Goal: Transaction & Acquisition: Purchase product/service

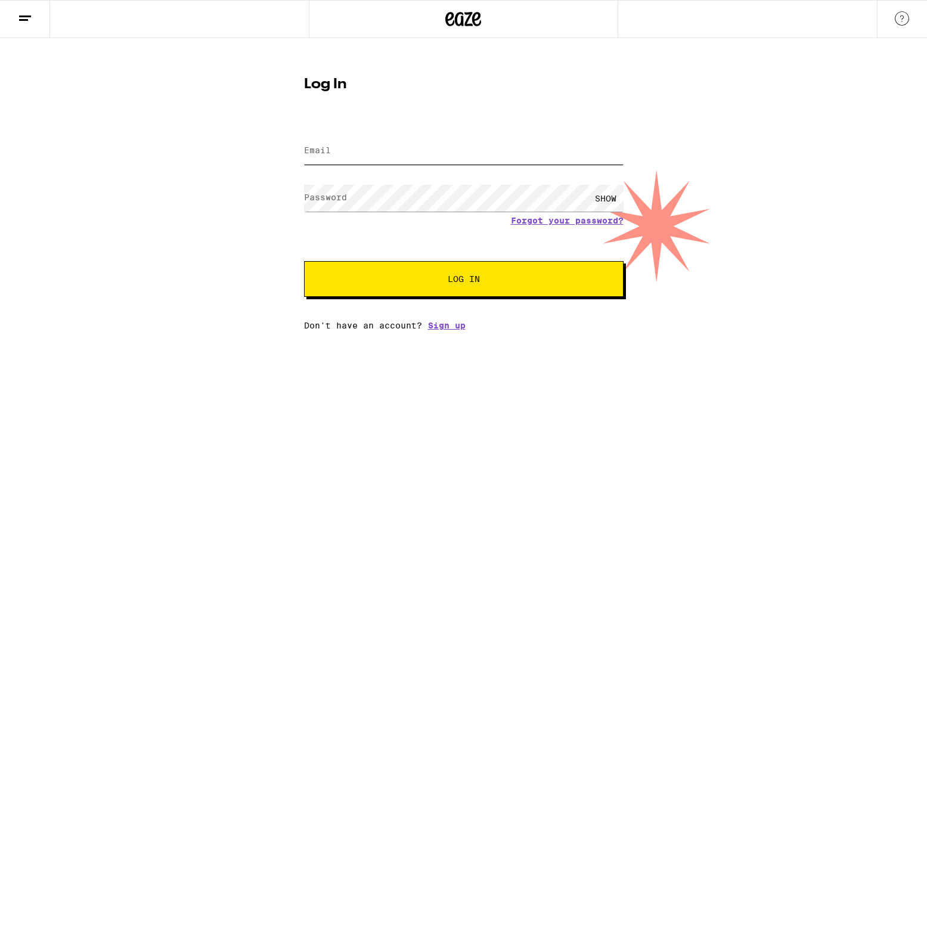
type input "[EMAIL_ADDRESS][DOMAIN_NAME]"
click at [463, 280] on button "Log In" at bounding box center [464, 279] width 320 height 36
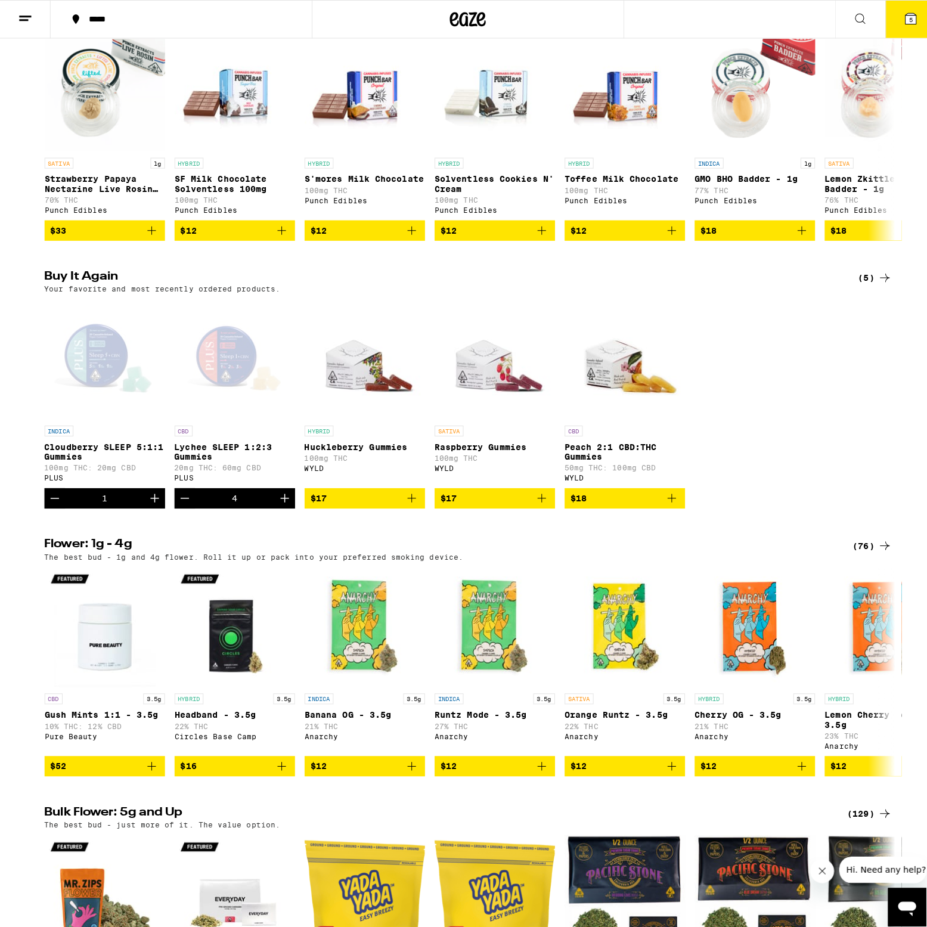
scroll to position [715, 0]
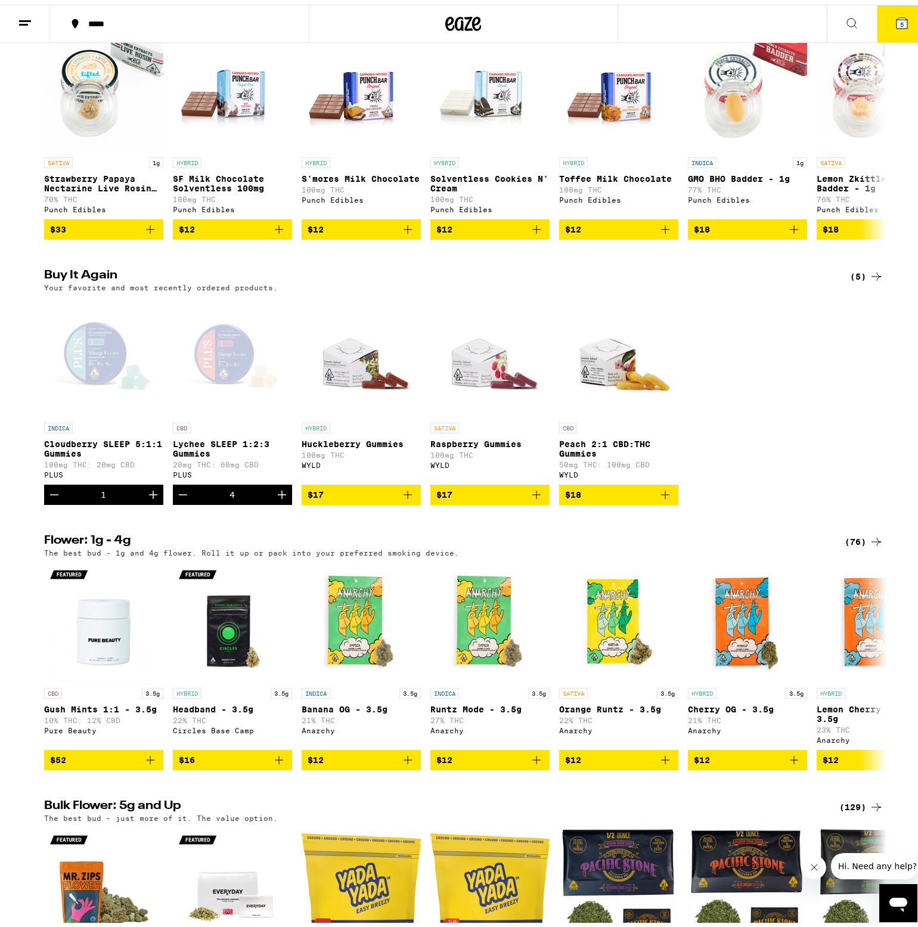
click at [257, 500] on div "4" at bounding box center [232, 490] width 119 height 20
click at [227, 389] on div "Open page for Lychee SLEEP 1:2:3 Gummies from PLUS" at bounding box center [232, 352] width 119 height 119
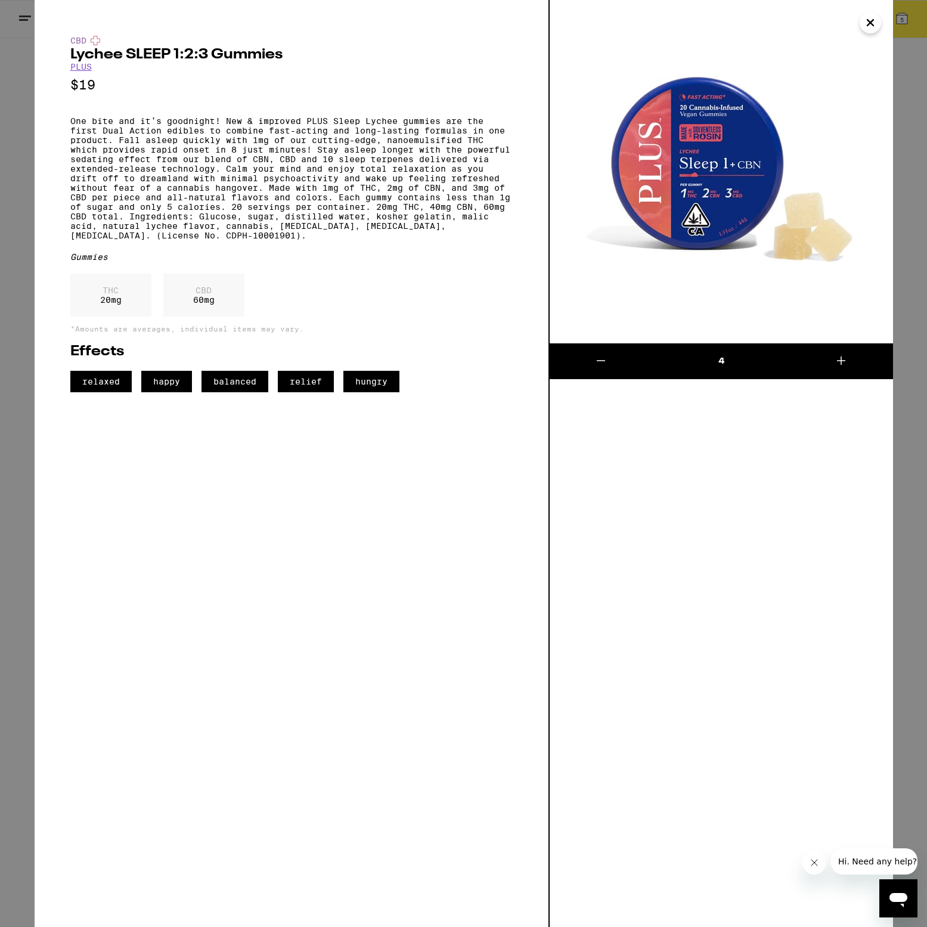
click at [227, 389] on div "Effects relaxed happy balanced relief hungry" at bounding box center [291, 369] width 442 height 48
click at [687, 169] on img at bounding box center [721, 171] width 343 height 343
click at [717, 364] on div "4" at bounding box center [720, 361] width 137 height 12
click at [871, 18] on icon "Close" at bounding box center [870, 23] width 14 height 18
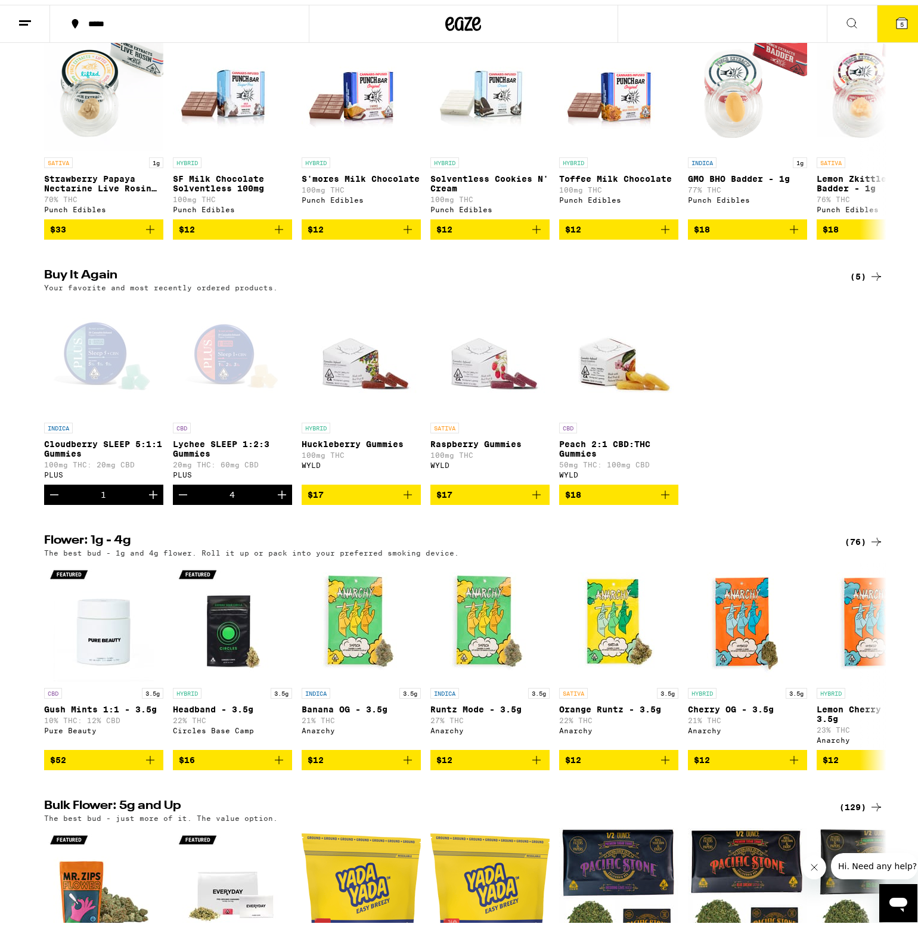
click at [899, 15] on icon at bounding box center [902, 18] width 11 height 11
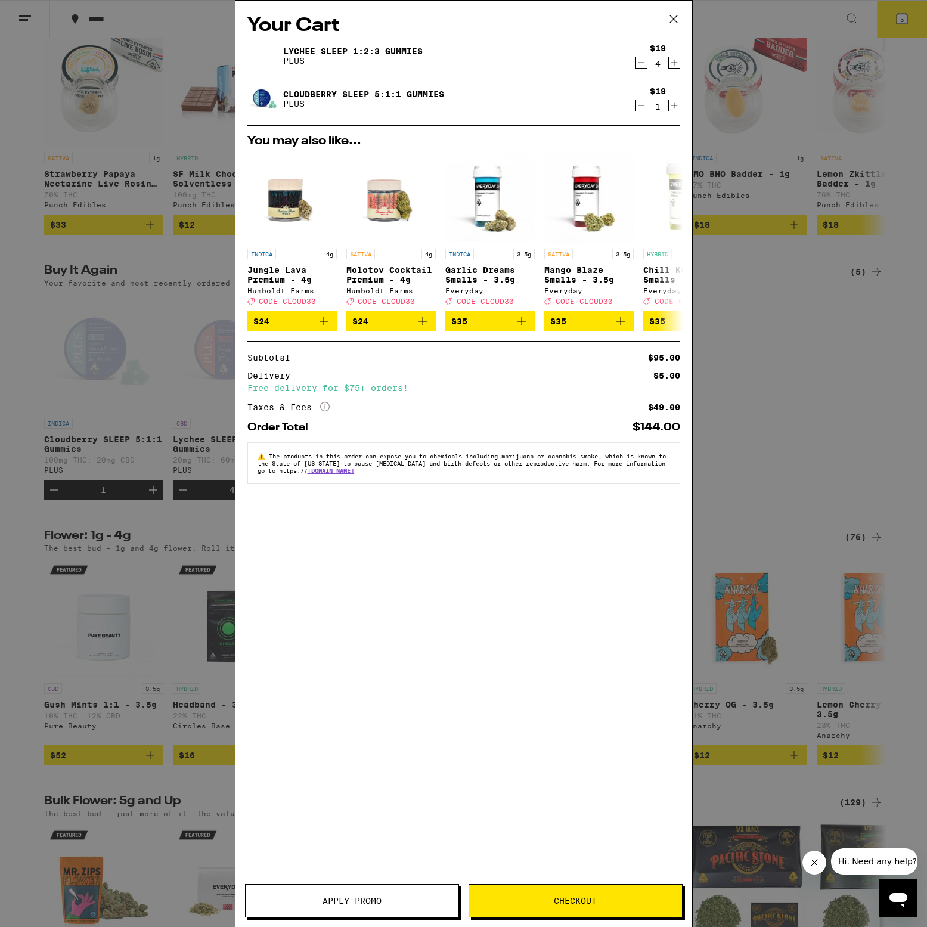
click at [642, 102] on icon "Decrement" at bounding box center [641, 105] width 11 height 14
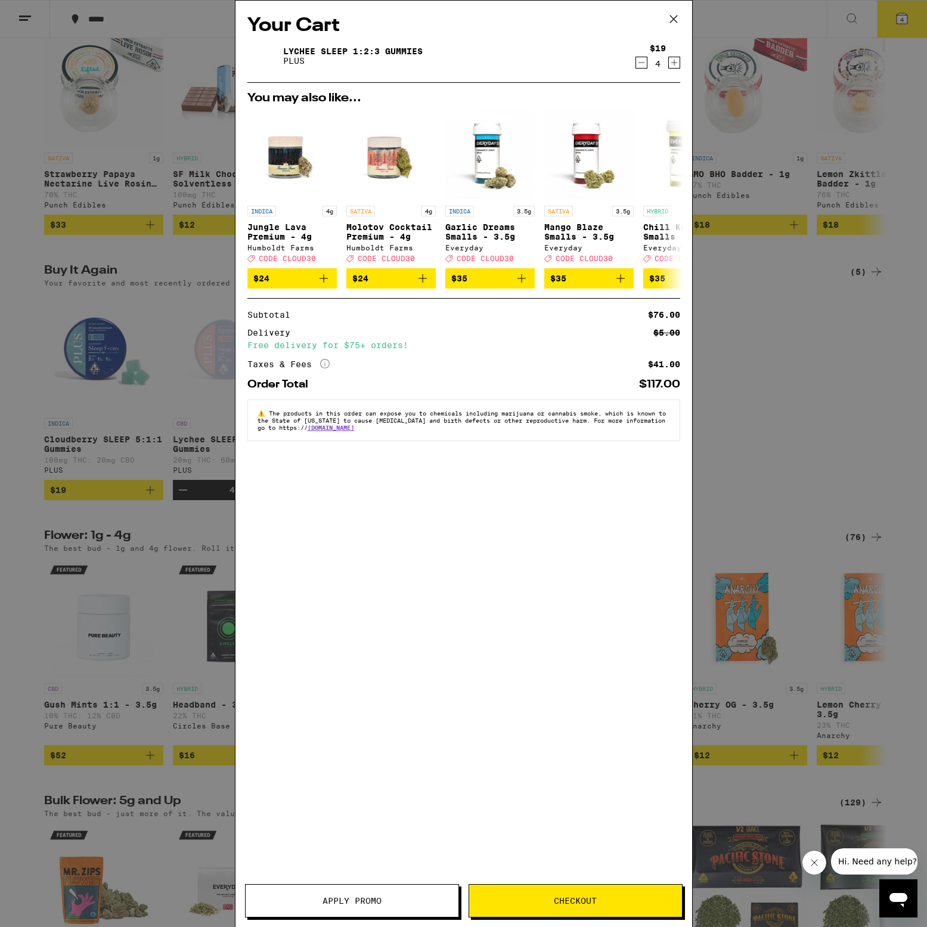
click at [583, 907] on button "Checkout" at bounding box center [576, 900] width 214 height 33
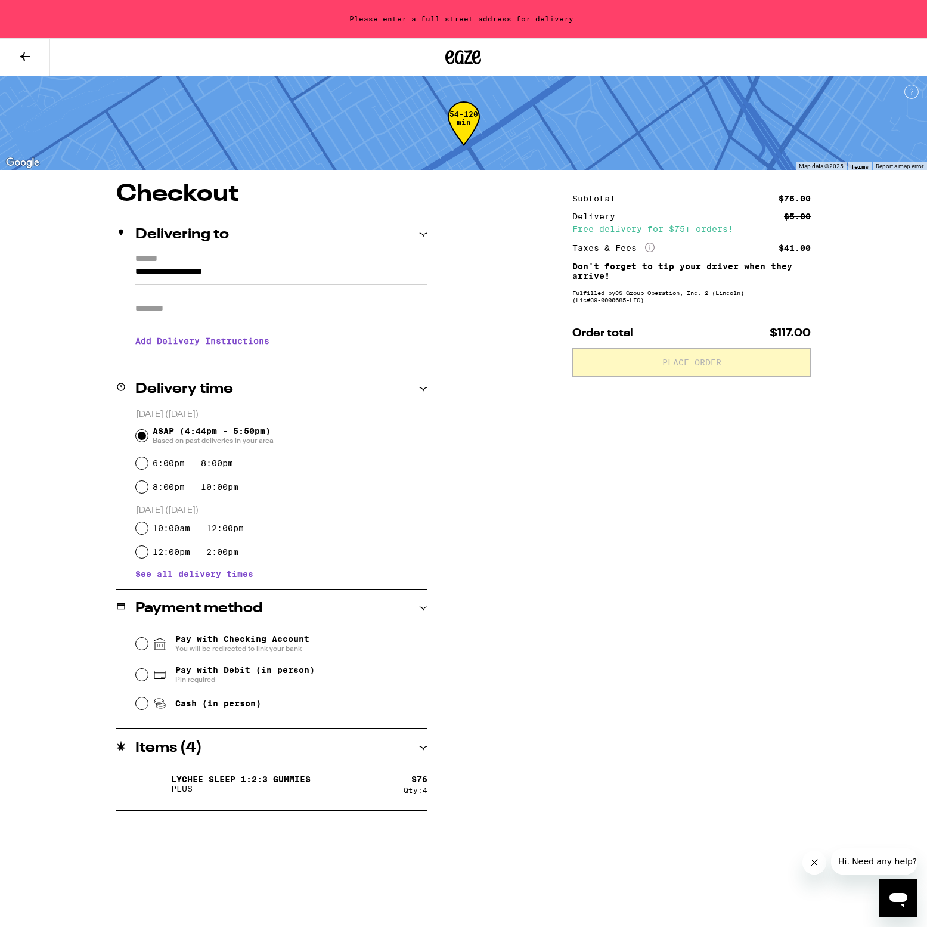
click at [146, 675] on input "Pay with Debit (in person) Pin required" at bounding box center [142, 675] width 12 height 12
radio input "true"
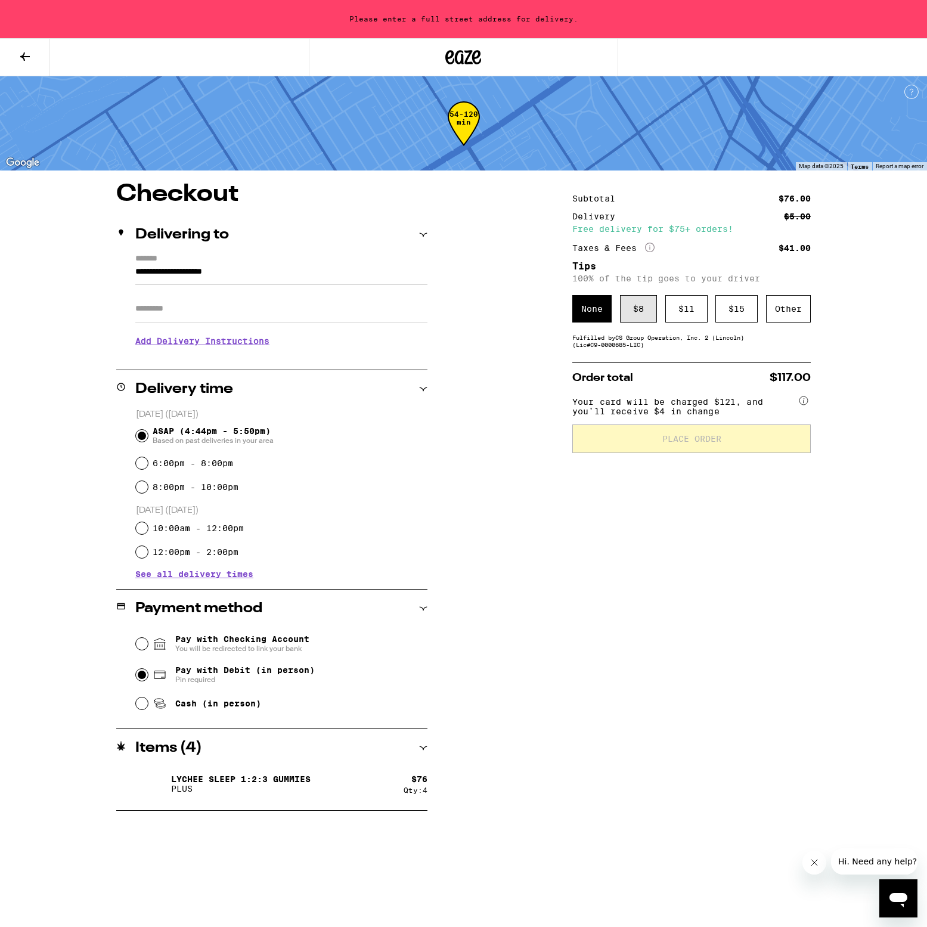
click at [639, 315] on div "$ 8" at bounding box center [638, 308] width 37 height 27
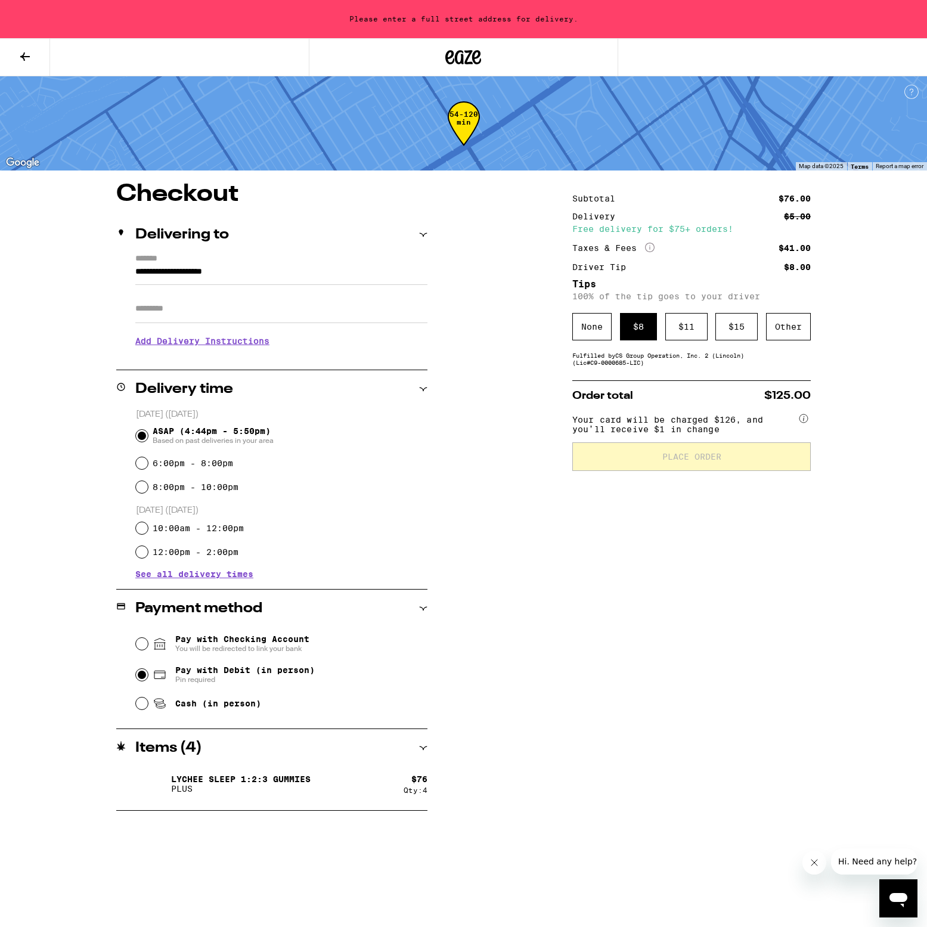
click at [645, 332] on div "$ 8" at bounding box center [638, 326] width 37 height 27
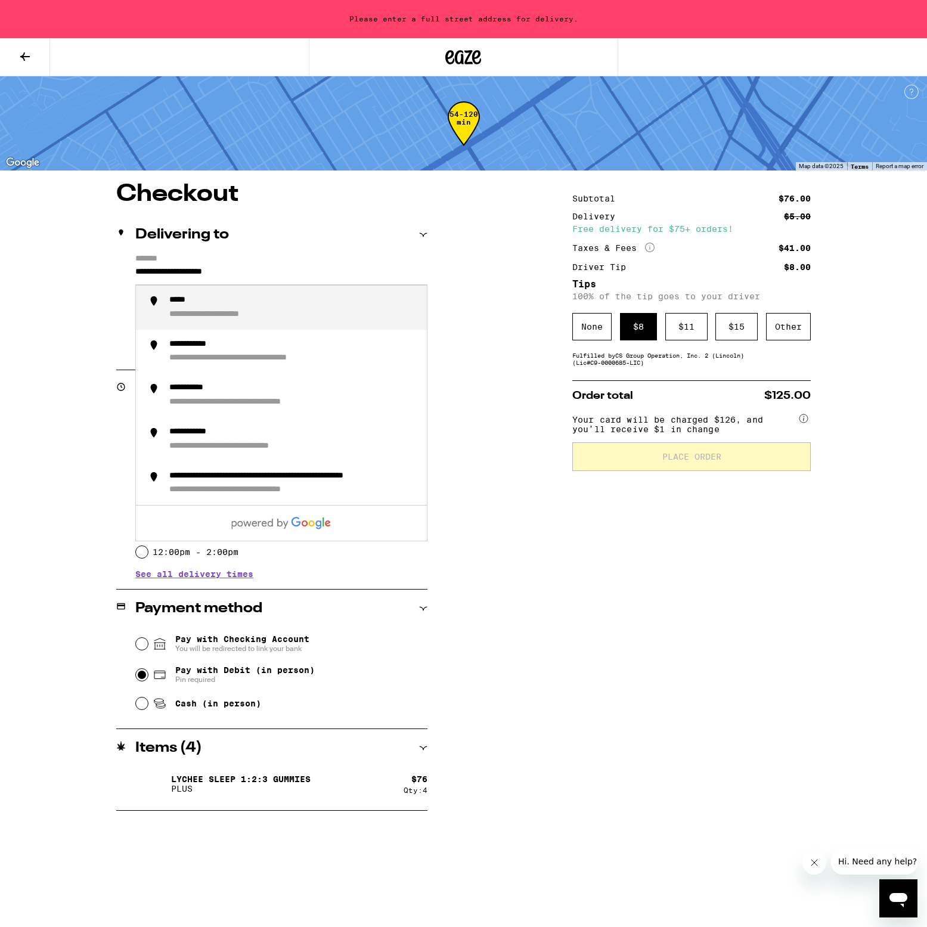
drag, startPoint x: 263, startPoint y: 269, endPoint x: 67, endPoint y: 268, distance: 195.6
click at [67, 268] on div "**********" at bounding box center [464, 496] width 859 height 628
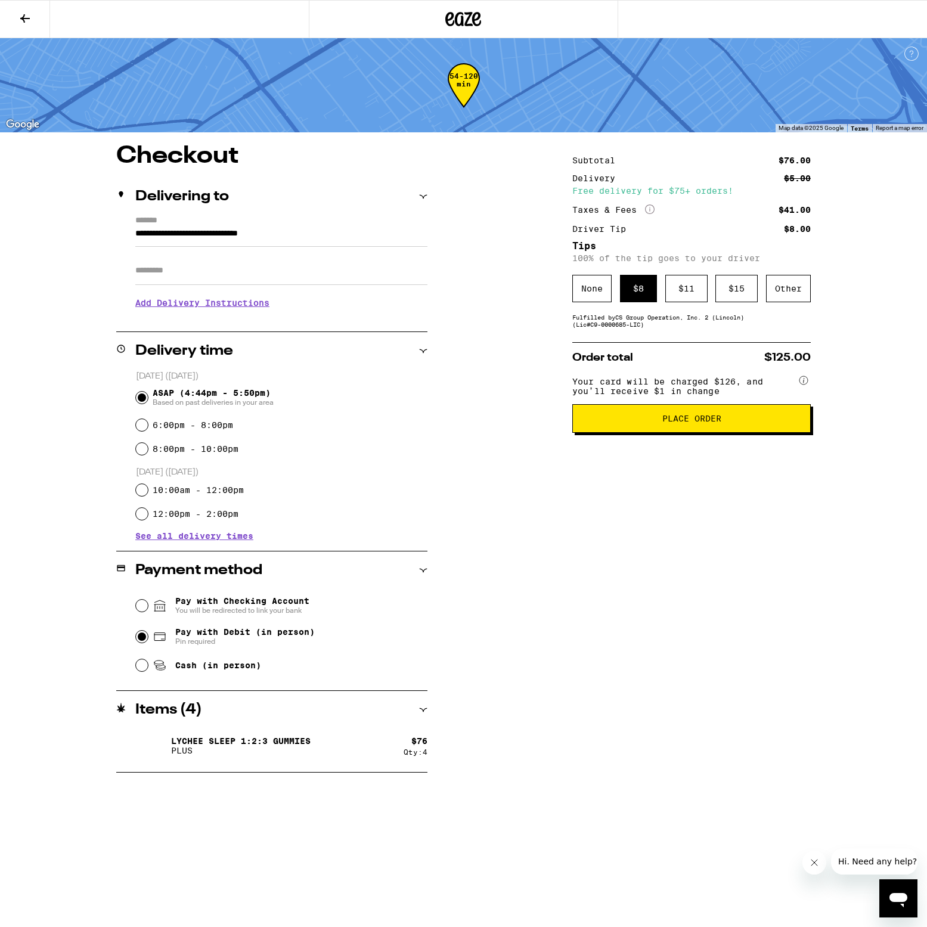
click at [309, 231] on input "**********" at bounding box center [281, 237] width 292 height 20
click at [324, 230] on input "**********" at bounding box center [281, 237] width 292 height 20
type input "**********"
click at [217, 311] on h3 "Add Delivery Instructions" at bounding box center [281, 302] width 292 height 27
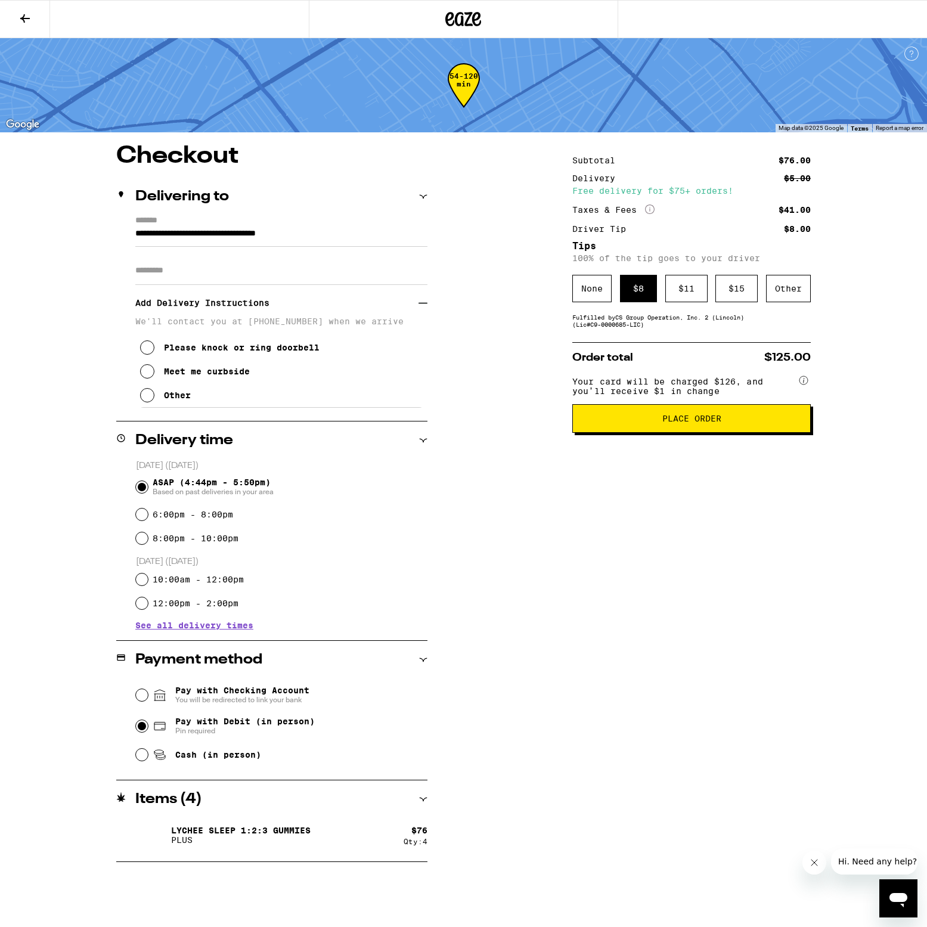
click at [151, 351] on icon at bounding box center [147, 347] width 14 height 14
click at [707, 423] on span "Place Order" at bounding box center [691, 418] width 59 height 8
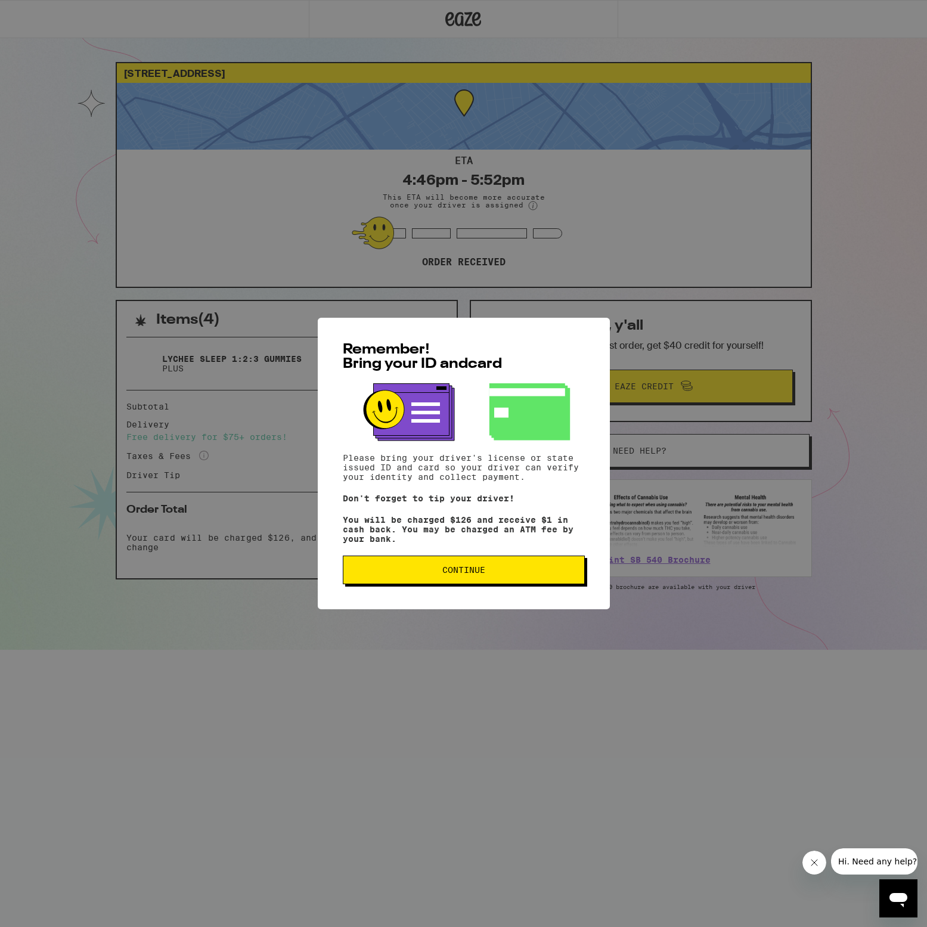
click at [462, 590] on div "Remember! Bring your ID and card Please bring your driver's license or state is…" at bounding box center [464, 464] width 292 height 292
click at [469, 574] on span "Continue" at bounding box center [463, 570] width 43 height 8
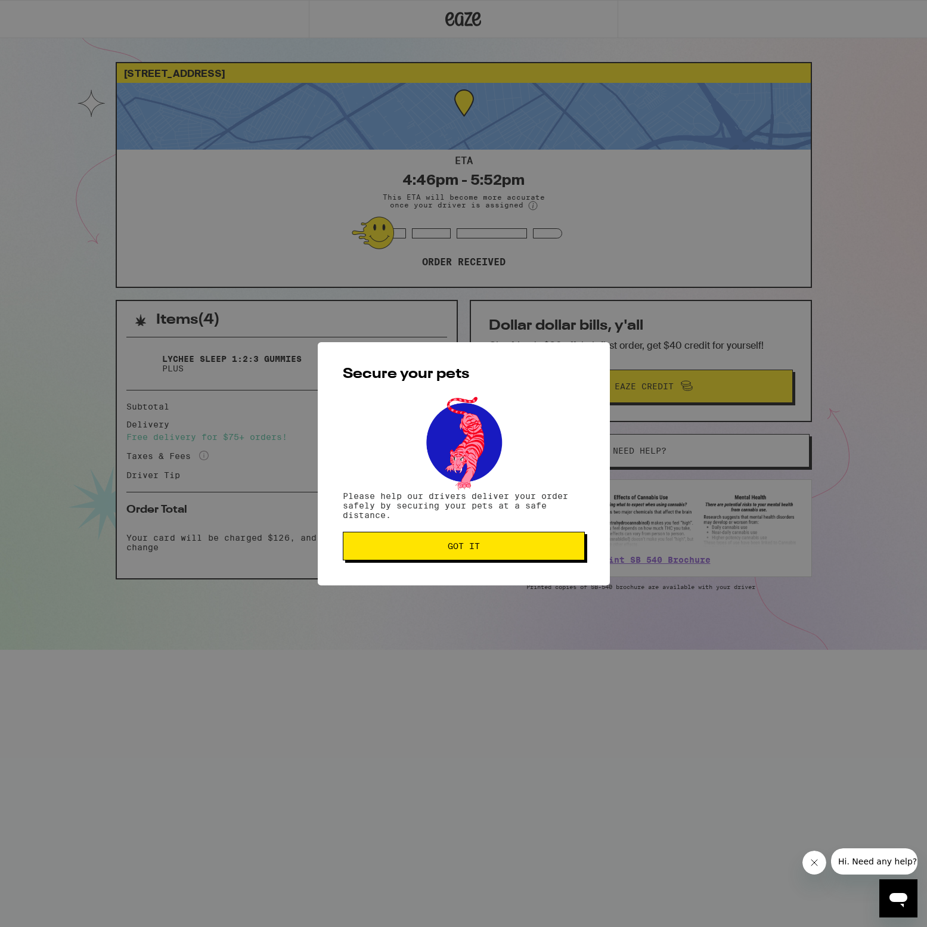
click at [464, 550] on span "Got it" at bounding box center [464, 546] width 32 height 8
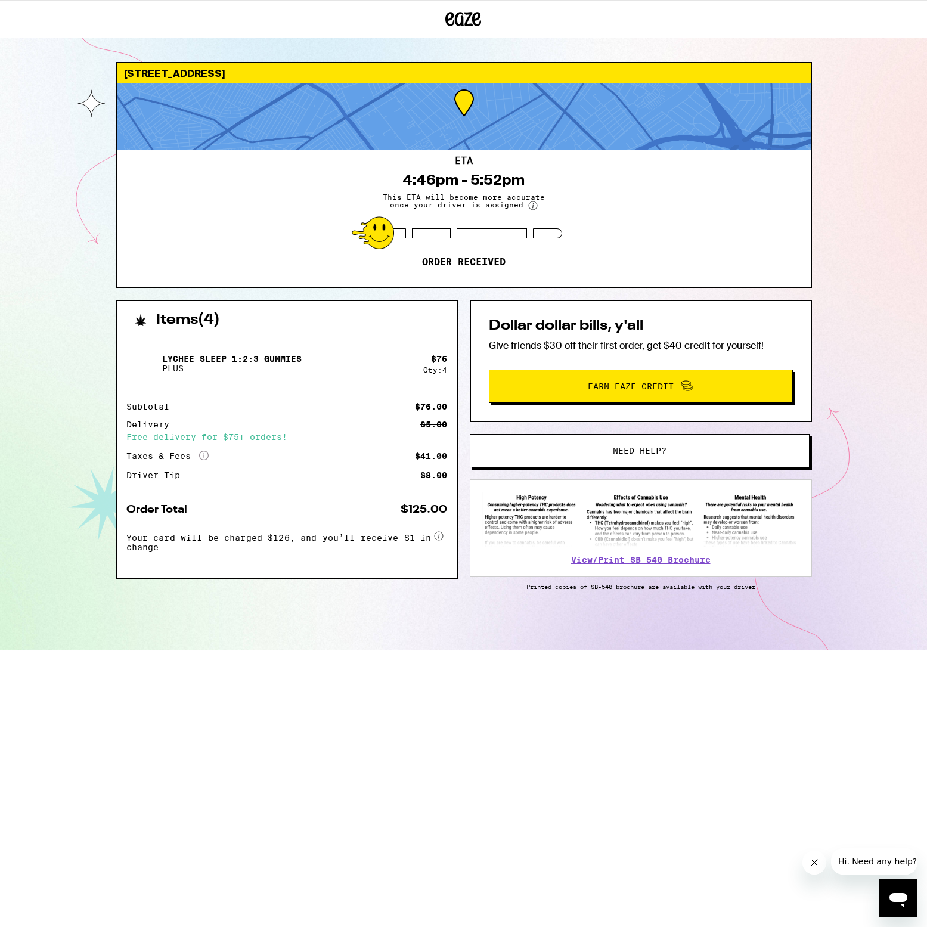
click at [294, 650] on html "[STREET_ADDRESS] 4:46pm - 5:52pm This ETA will become more accurate once your d…" at bounding box center [463, 325] width 927 height 650
click at [292, 650] on html "[STREET_ADDRESS] 4:46pm - 5:52pm This ETA will become more accurate once your d…" at bounding box center [463, 325] width 927 height 650
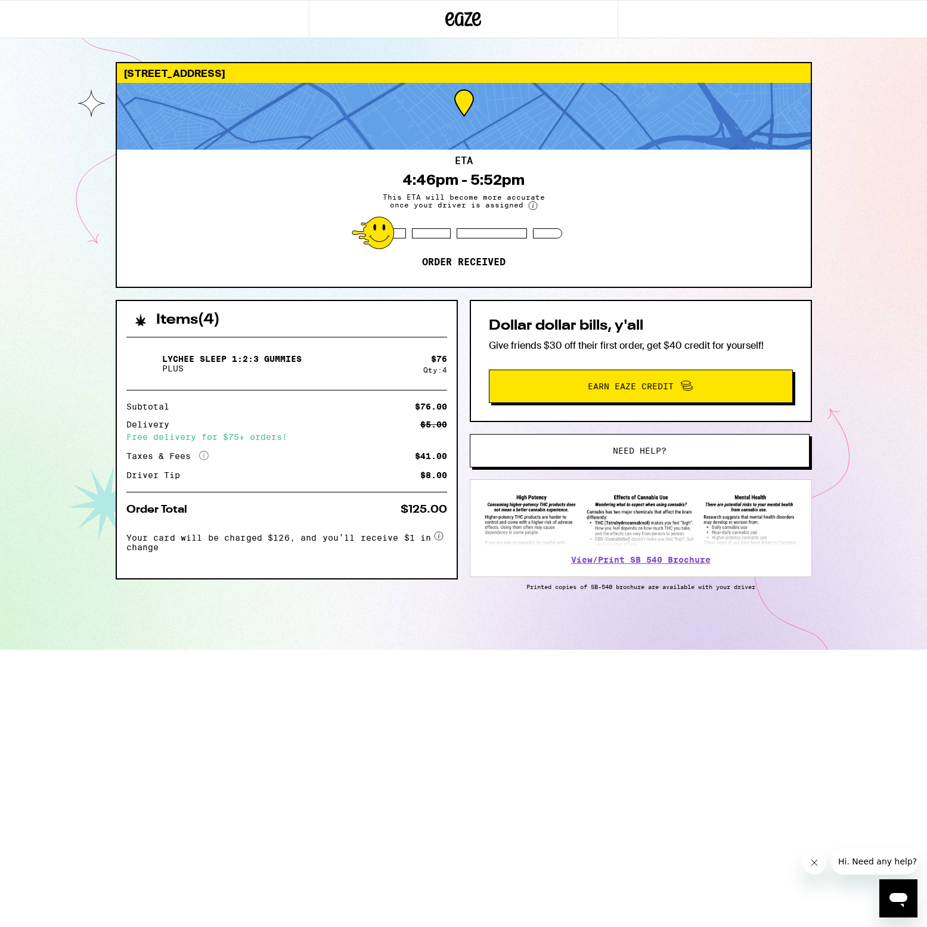
click at [292, 650] on html "[STREET_ADDRESS] 4:46pm - 5:52pm This ETA will become more accurate once your d…" at bounding box center [463, 325] width 927 height 650
